Goal: Check status: Check status

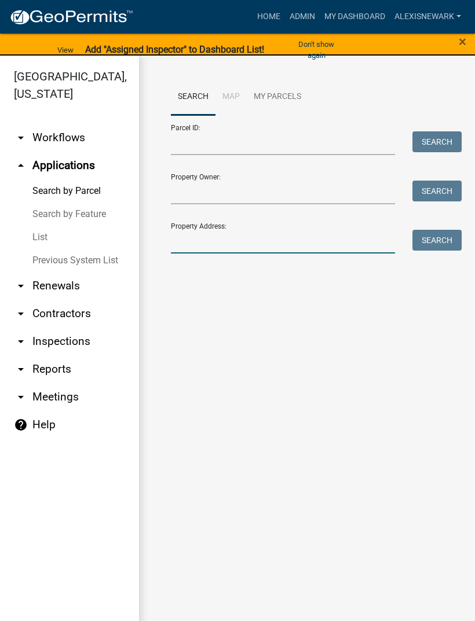
click at [220, 231] on input "Property Address:" at bounding box center [283, 242] width 224 height 24
type input "17763"
click at [448, 242] on button "Search" at bounding box center [436, 240] width 49 height 21
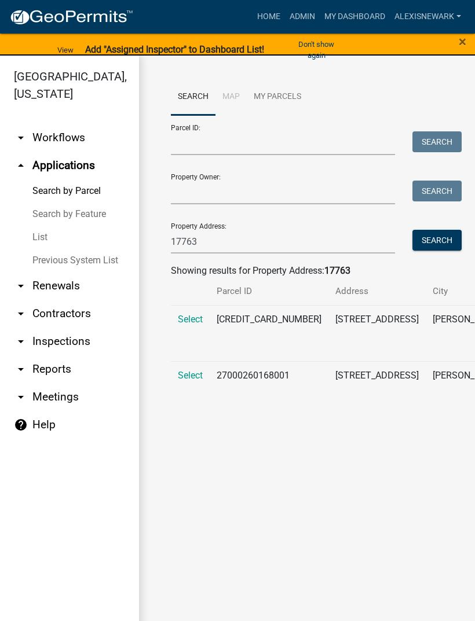
click at [190, 325] on span "Select" at bounding box center [190, 319] width 25 height 11
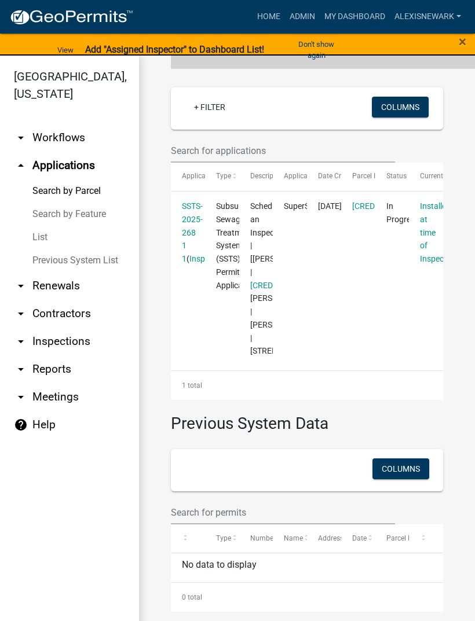
scroll to position [306, 0]
click at [194, 264] on link "SSTS-2025-268 1 1" at bounding box center [192, 233] width 21 height 62
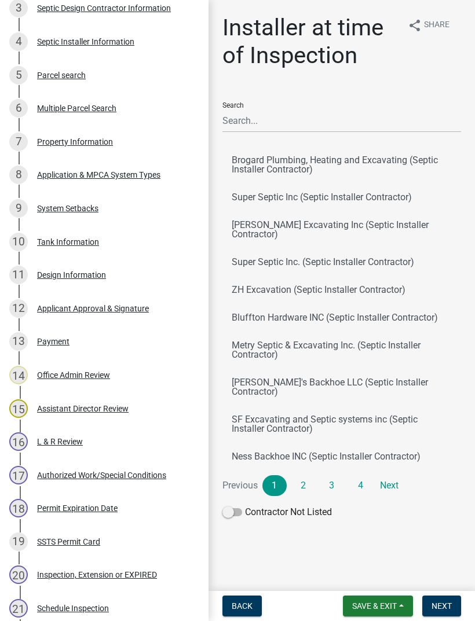
scroll to position [315, 0]
click at [107, 275] on div "11 Design Information" at bounding box center [99, 275] width 181 height 19
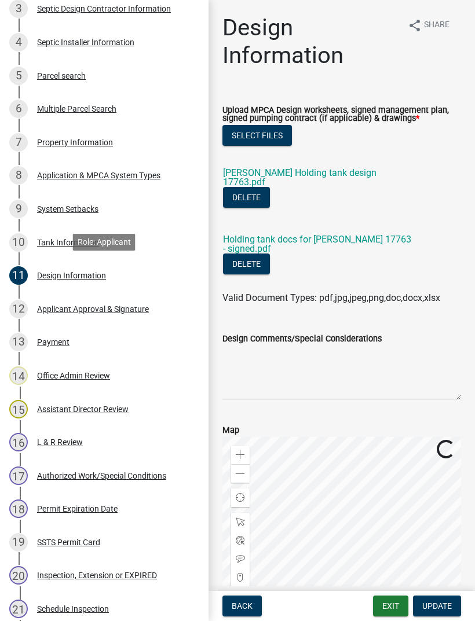
click at [350, 181] on link "[PERSON_NAME] Holding tank design 17763.pdf" at bounding box center [299, 177] width 153 height 20
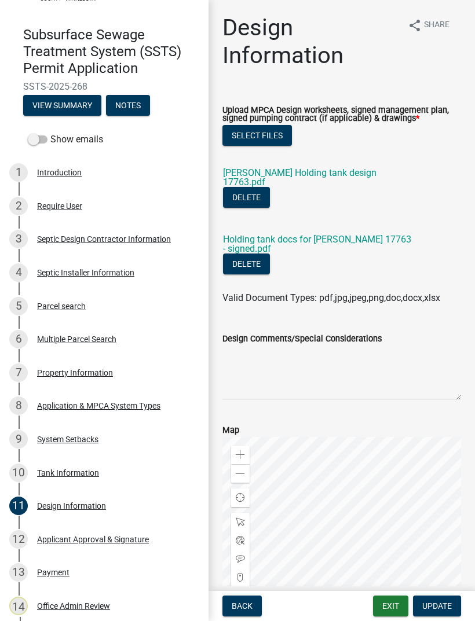
scroll to position [166, 0]
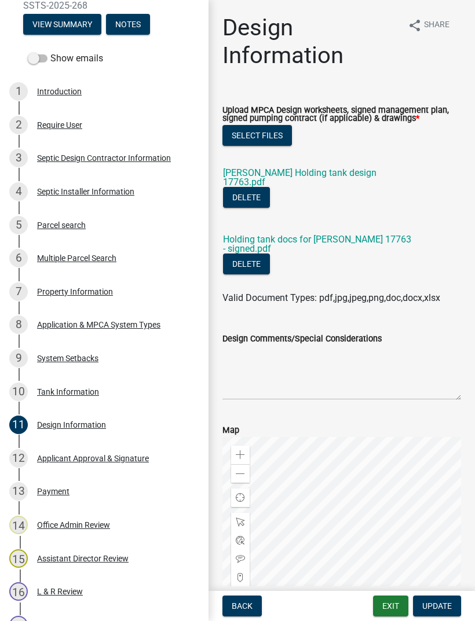
click at [111, 361] on div "9 System Setbacks" at bounding box center [99, 358] width 181 height 19
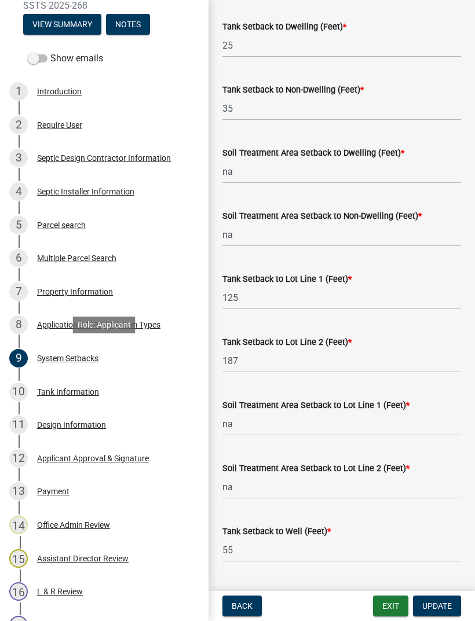
scroll to position [253, 0]
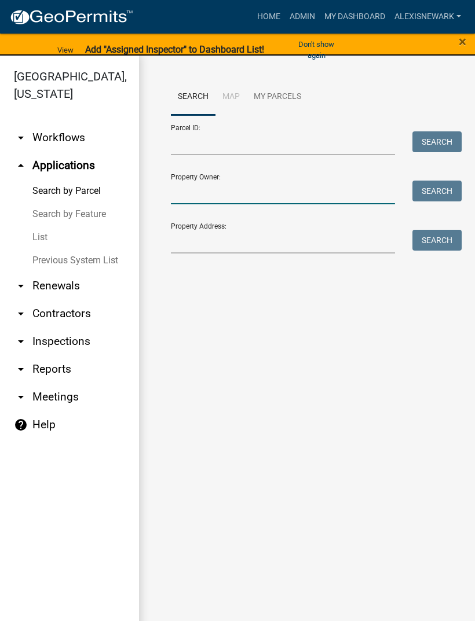
click at [246, 197] on input "Property Owner:" at bounding box center [283, 193] width 224 height 24
click at [444, 192] on button "Search" at bounding box center [436, 191] width 49 height 21
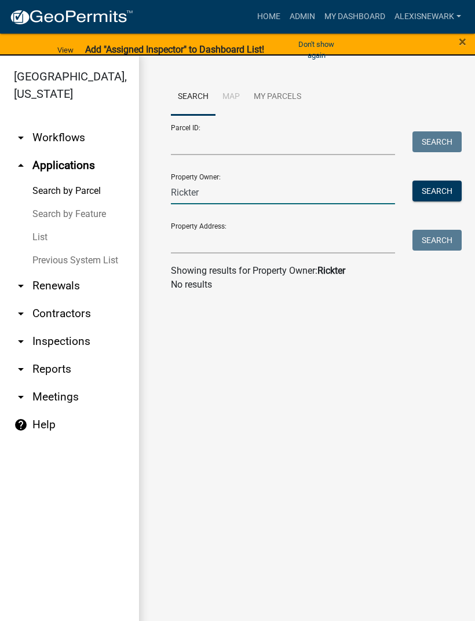
click at [284, 191] on input "Rickter" at bounding box center [283, 193] width 224 height 24
type input "R"
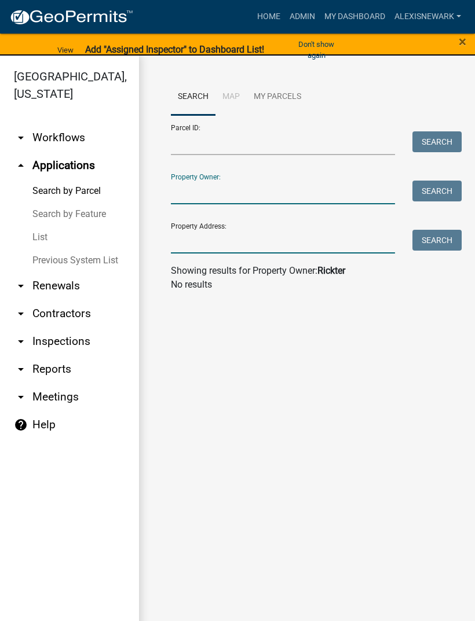
click at [223, 240] on input "Property Address:" at bounding box center [283, 242] width 224 height 24
type input "23778"
click at [433, 249] on button "Search" at bounding box center [436, 240] width 49 height 21
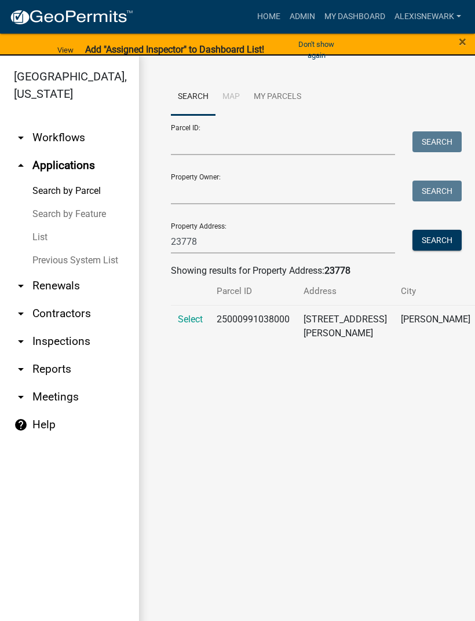
click at [202, 325] on span "Select" at bounding box center [190, 319] width 25 height 11
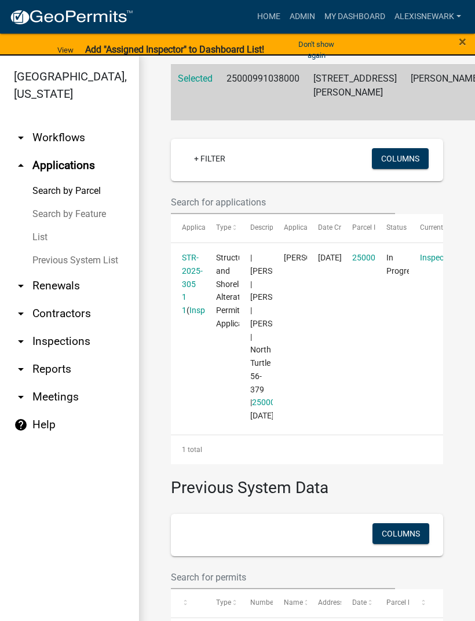
scroll to position [242, 0]
click at [193, 309] on link "STR-2025-305 1 1" at bounding box center [192, 284] width 21 height 62
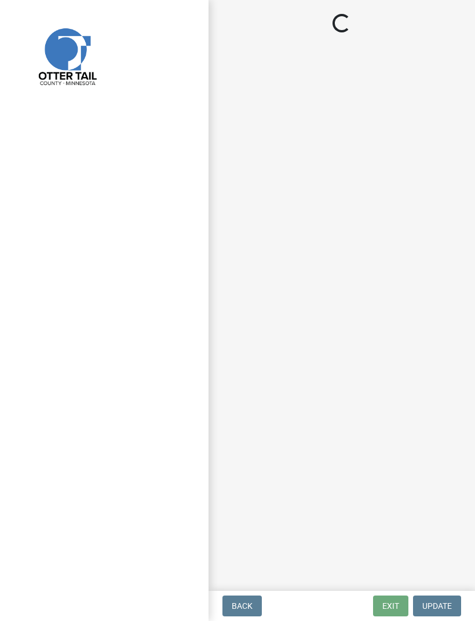
select select "710d5f49-2663-4e73-9718-d0c4e189f5ed"
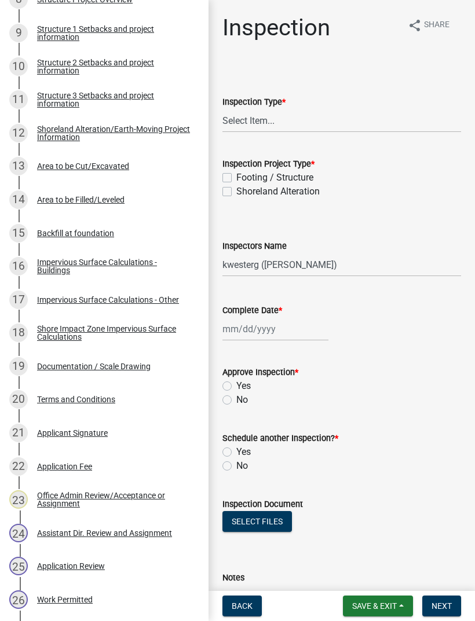
scroll to position [499, 0]
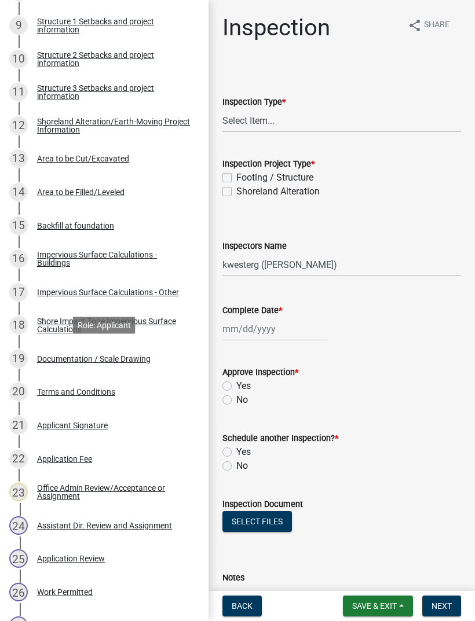
click at [121, 355] on div "Documentation / Scale Drawing" at bounding box center [94, 359] width 114 height 8
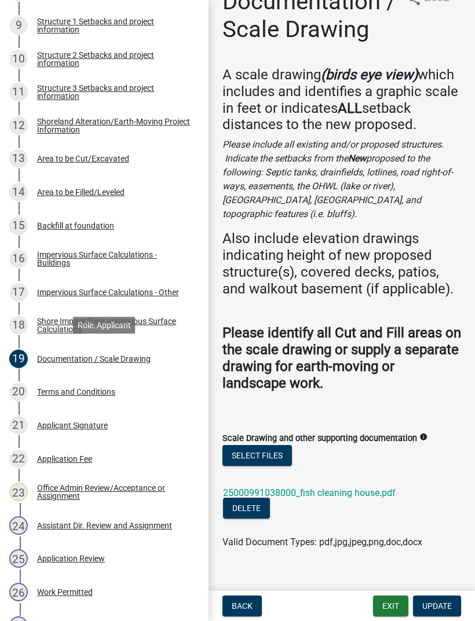
scroll to position [25, 0]
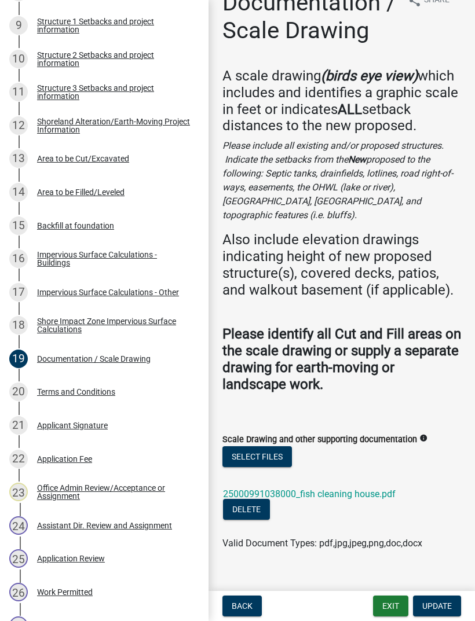
click at [375, 489] on link "25000991038000_fish cleaning house.pdf" at bounding box center [309, 494] width 173 height 11
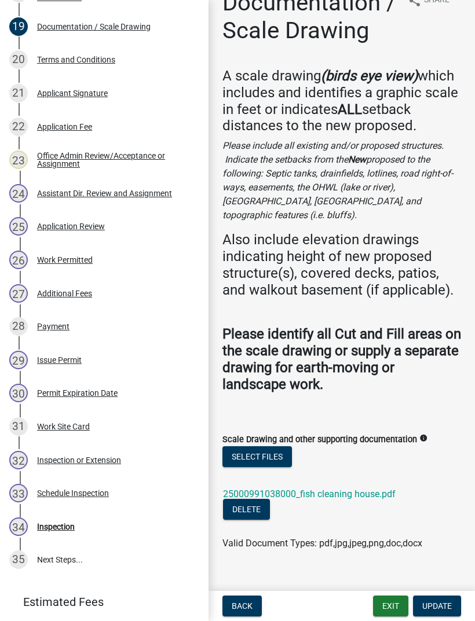
scroll to position [831, 0]
click at [79, 259] on div "Work Permitted" at bounding box center [65, 261] width 56 height 8
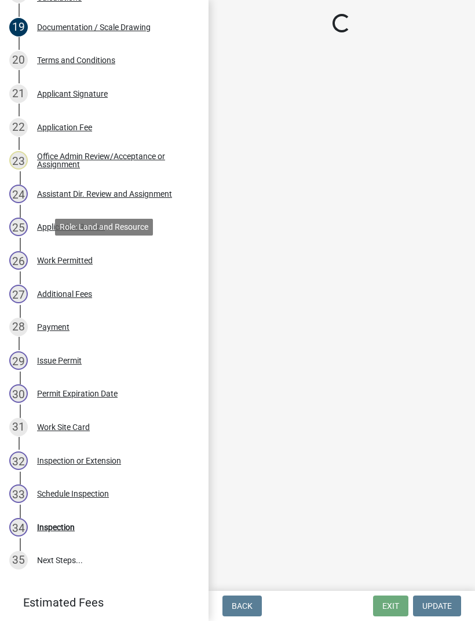
scroll to position [0, 0]
select select "b4c12476-3918-4c31-b34d-126d47b866fd"
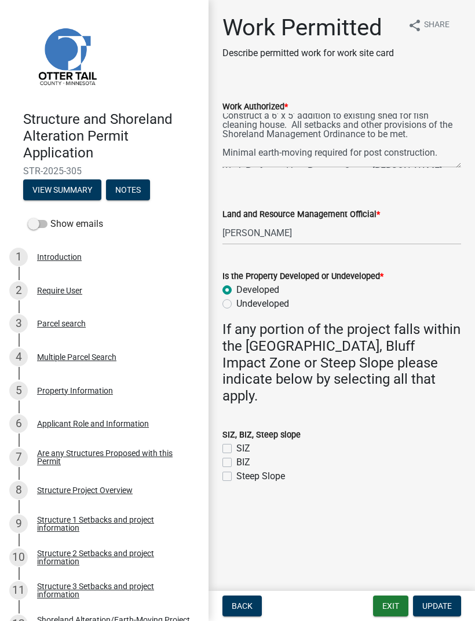
click at [76, 330] on div "3 Parcel search" at bounding box center [99, 323] width 181 height 19
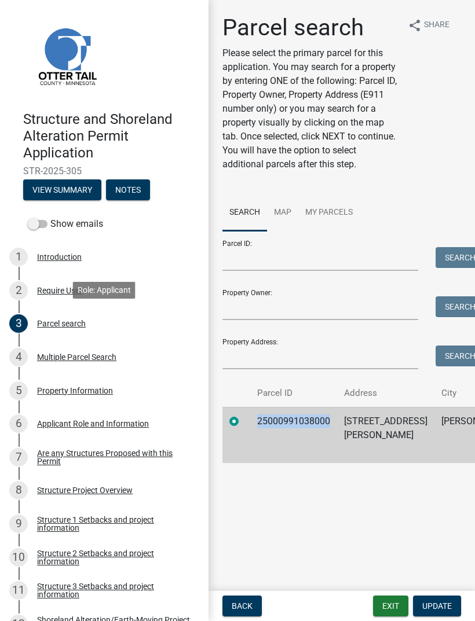
copy td "25000991038000"
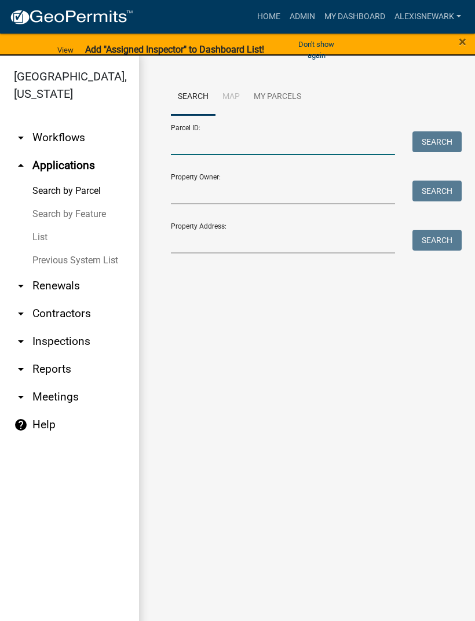
click at [276, 152] on input "Parcel ID:" at bounding box center [283, 143] width 224 height 24
click at [267, 152] on input "Parcel ID:" at bounding box center [283, 143] width 224 height 24
paste input "25000990729000"
type input "25000990729000"
click at [440, 137] on button "Search" at bounding box center [436, 141] width 49 height 21
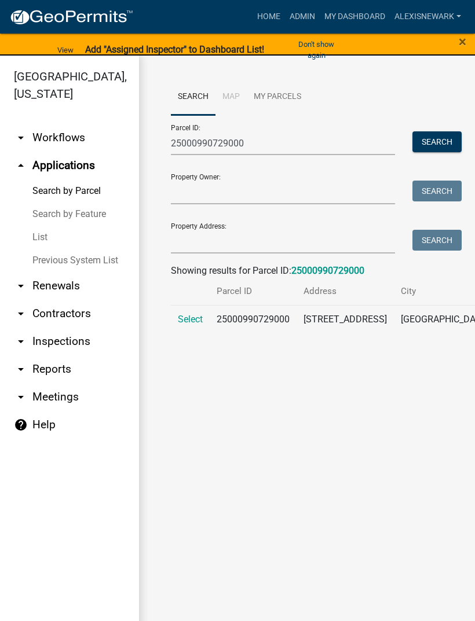
click at [199, 325] on span "Select" at bounding box center [190, 319] width 25 height 11
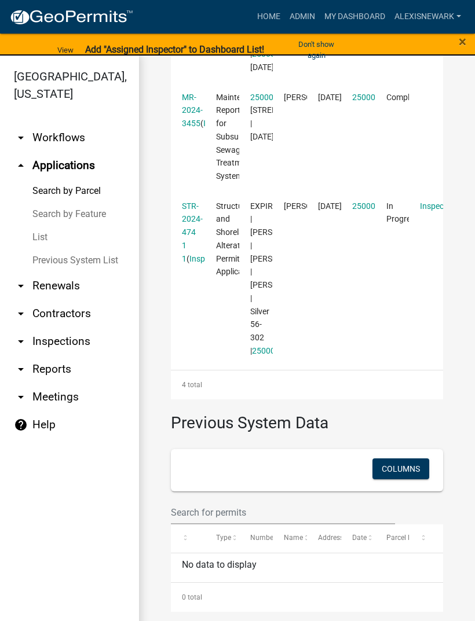
scroll to position [948, 0]
click at [194, 264] on link "STR-2024-474 1 1" at bounding box center [192, 233] width 21 height 62
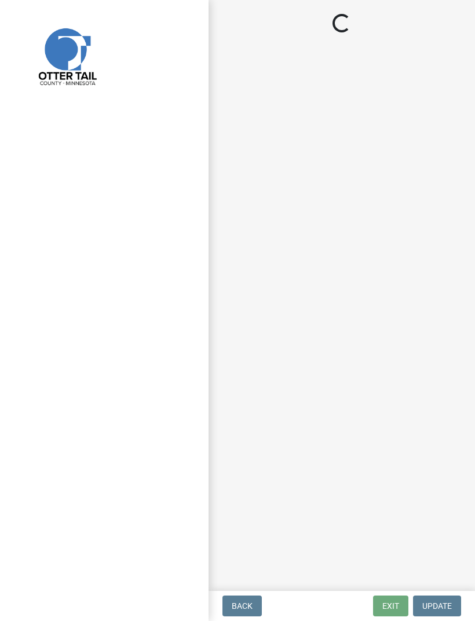
select select "710d5f49-2663-4e73-9718-d0c4e189f5ed"
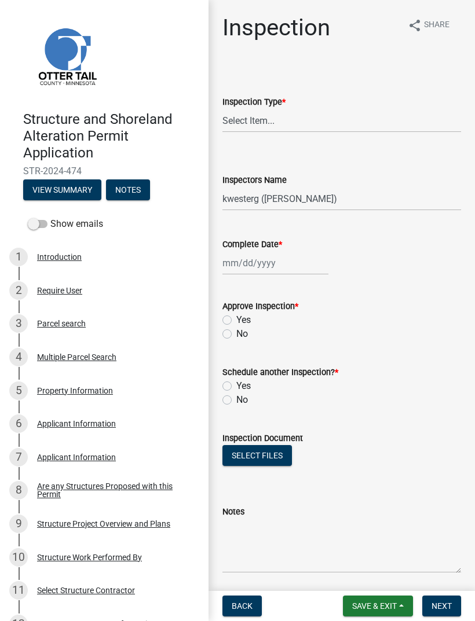
click at [154, 520] on div "Structure Project Overview and Plans" at bounding box center [103, 524] width 133 height 8
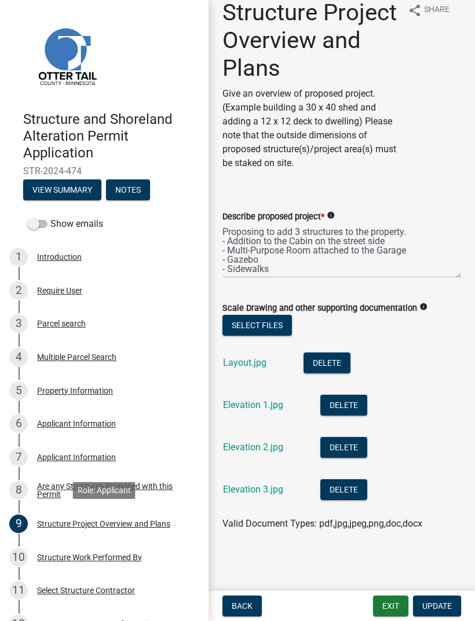
scroll to position [15, 0]
click at [260, 363] on link "Layout.jpg" at bounding box center [244, 362] width 43 height 11
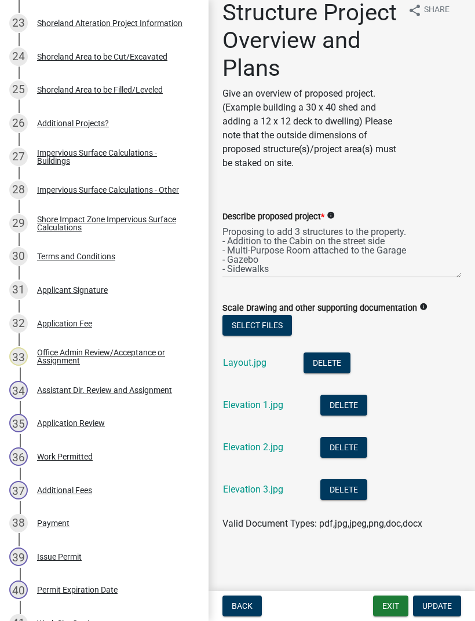
scroll to position [974, 0]
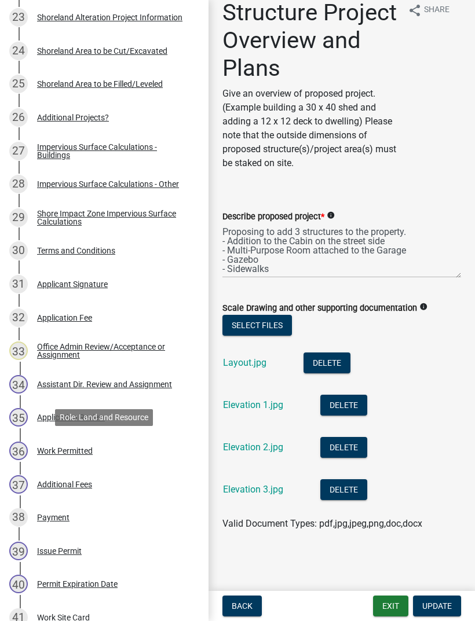
click at [73, 459] on div "36 Work Permitted" at bounding box center [99, 451] width 181 height 19
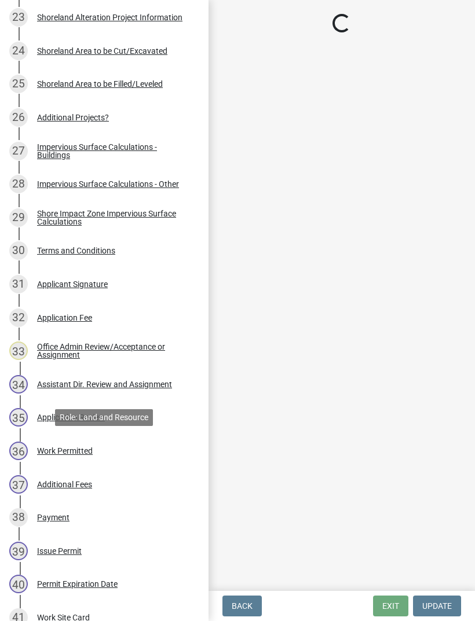
select select "190fd4c8-42ef-492b-a4a0-a0213555944c"
